Goal: Check status

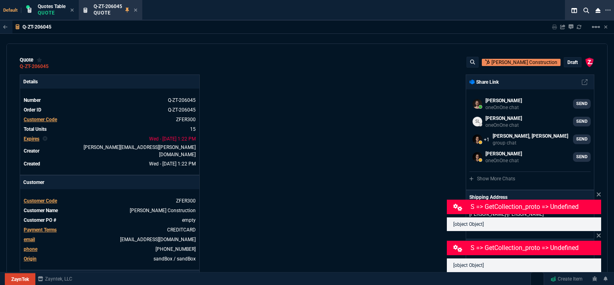
select select "12: [PERSON_NAME]"
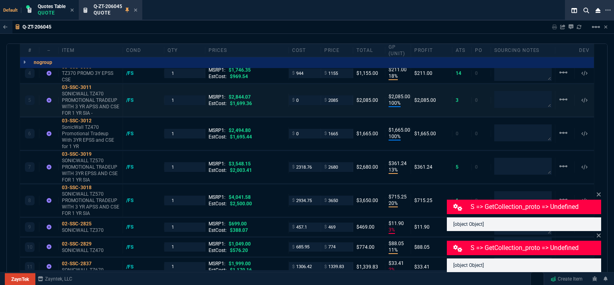
scroll to position [483, 0]
